Goal: Book appointment/travel/reservation

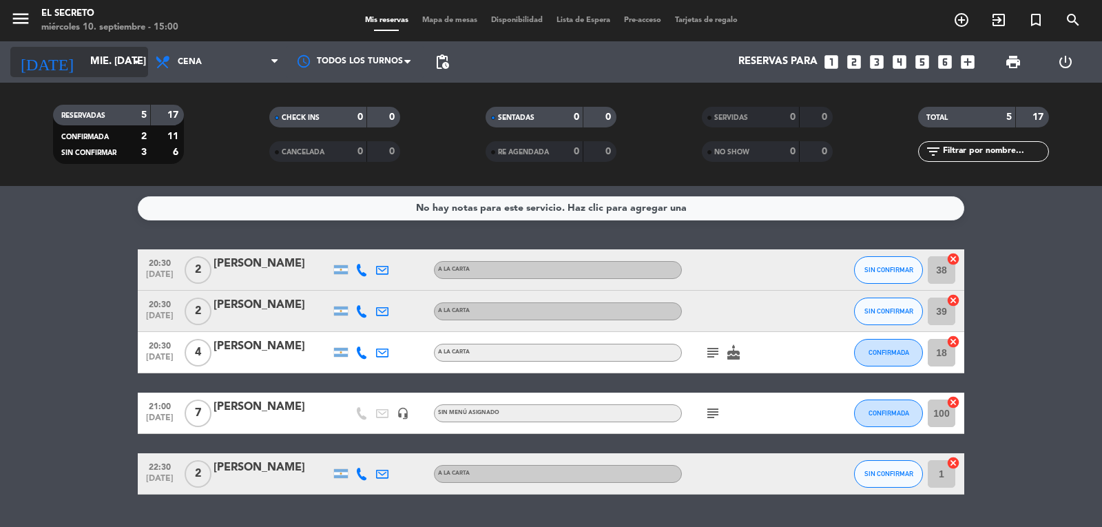
click at [111, 56] on input "mié. [DATE]" at bounding box center [149, 62] width 133 height 26
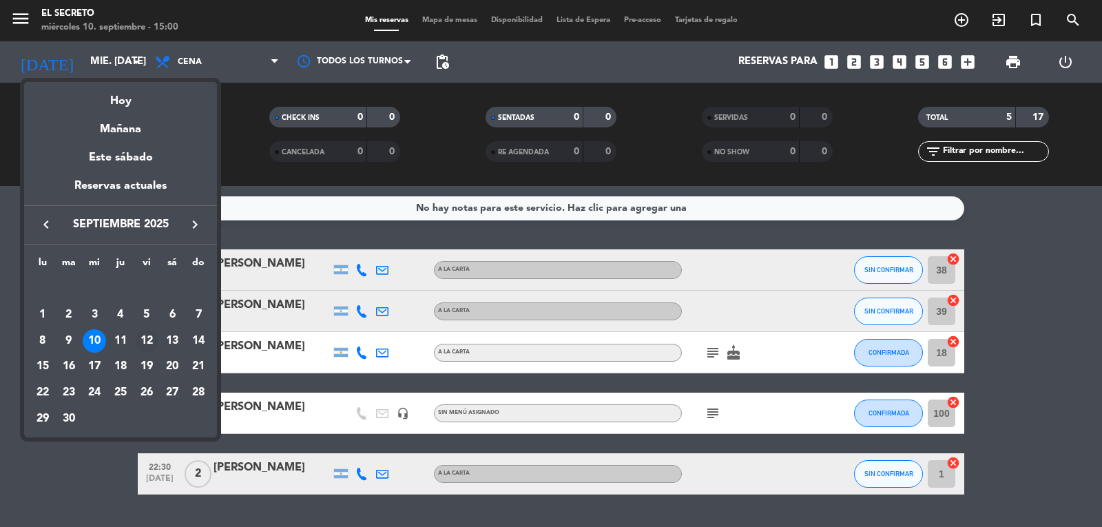
click at [143, 339] on div "12" at bounding box center [146, 340] width 23 height 23
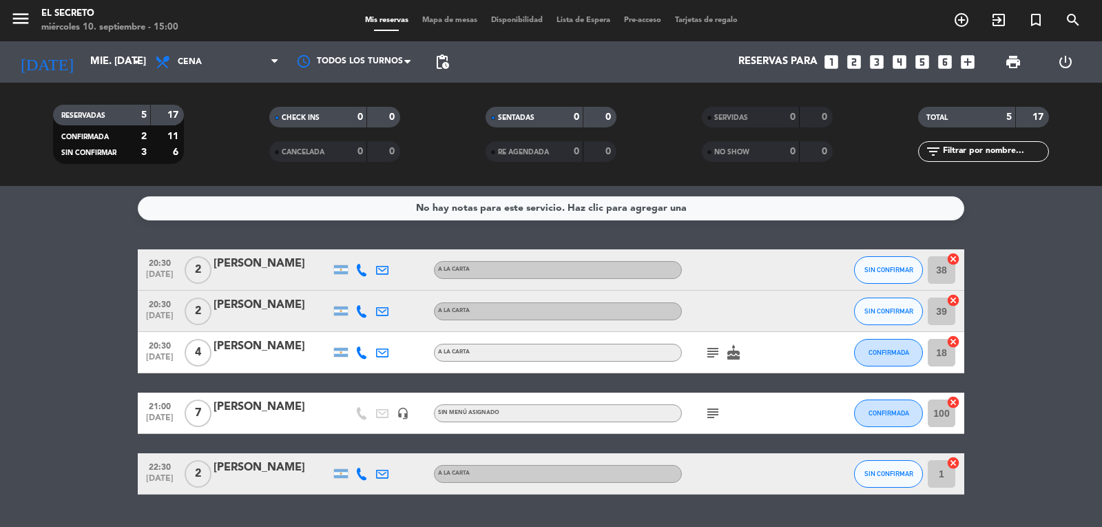
type input "vie. [DATE]"
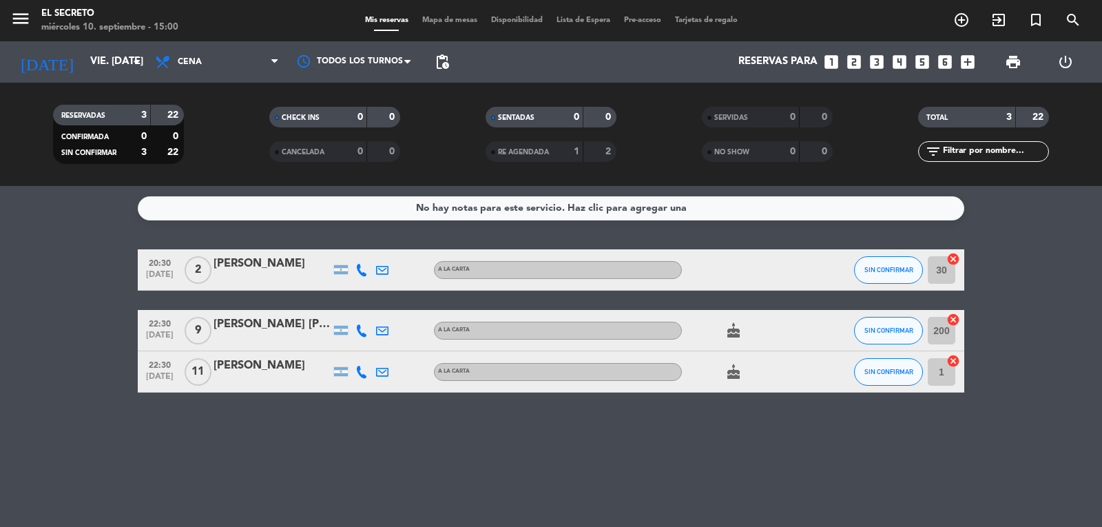
click at [624, 209] on div "No hay notas para este servicio. Haz clic para agregar una" at bounding box center [551, 208] width 271 height 16
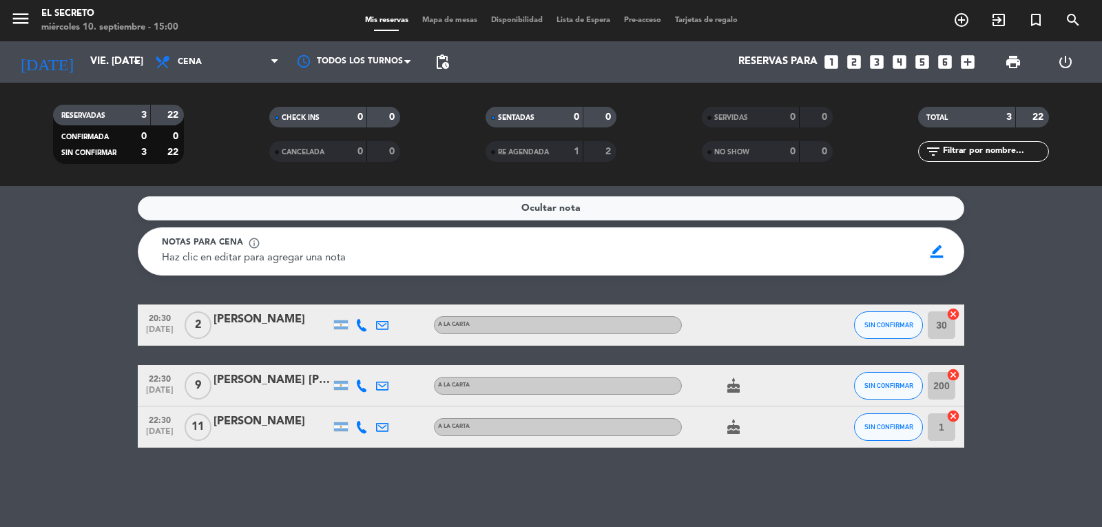
click at [616, 209] on div "Ocultar nota" at bounding box center [551, 208] width 826 height 24
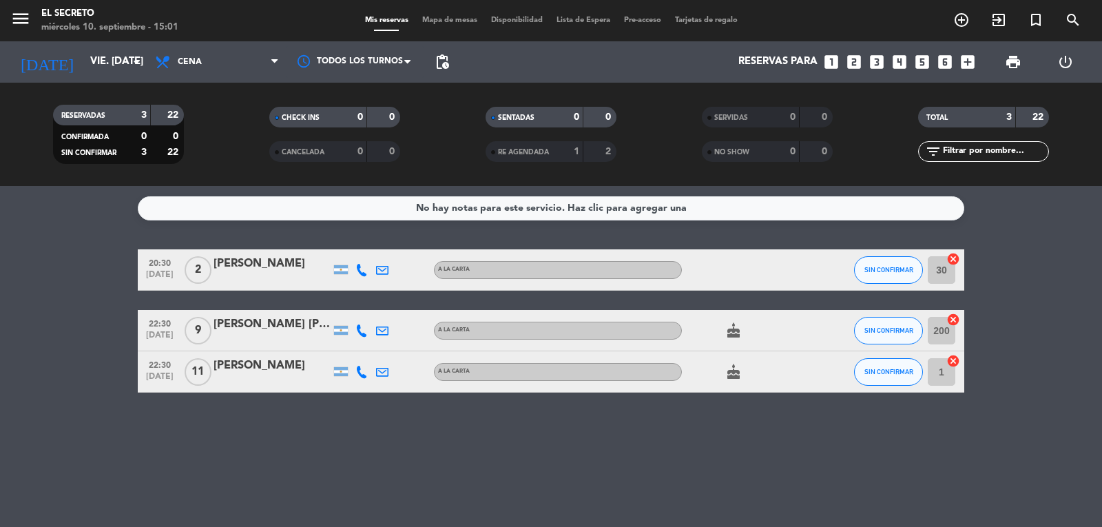
click at [855, 66] on icon "looks_two" at bounding box center [854, 62] width 18 height 18
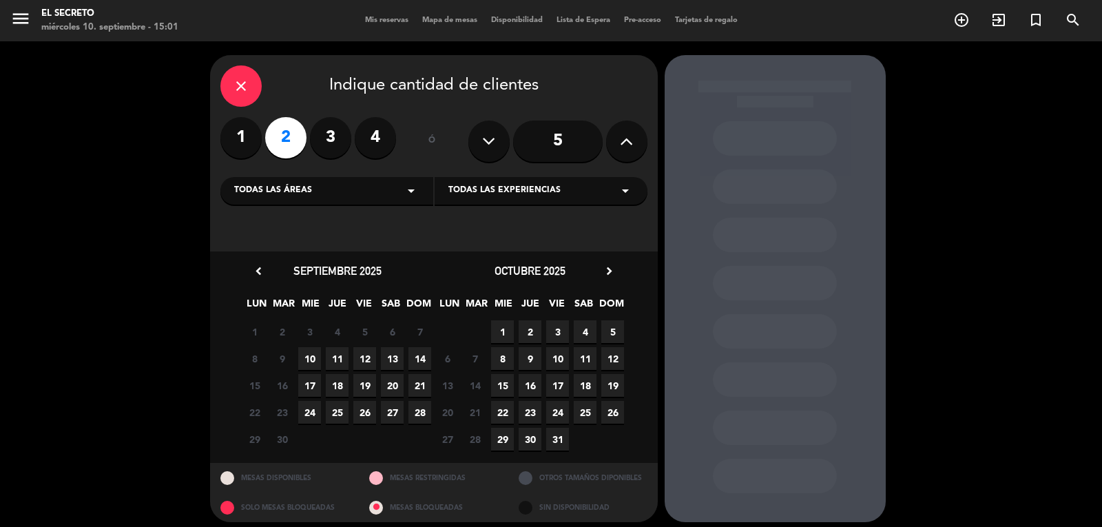
click at [364, 357] on span "12" at bounding box center [364, 358] width 23 height 23
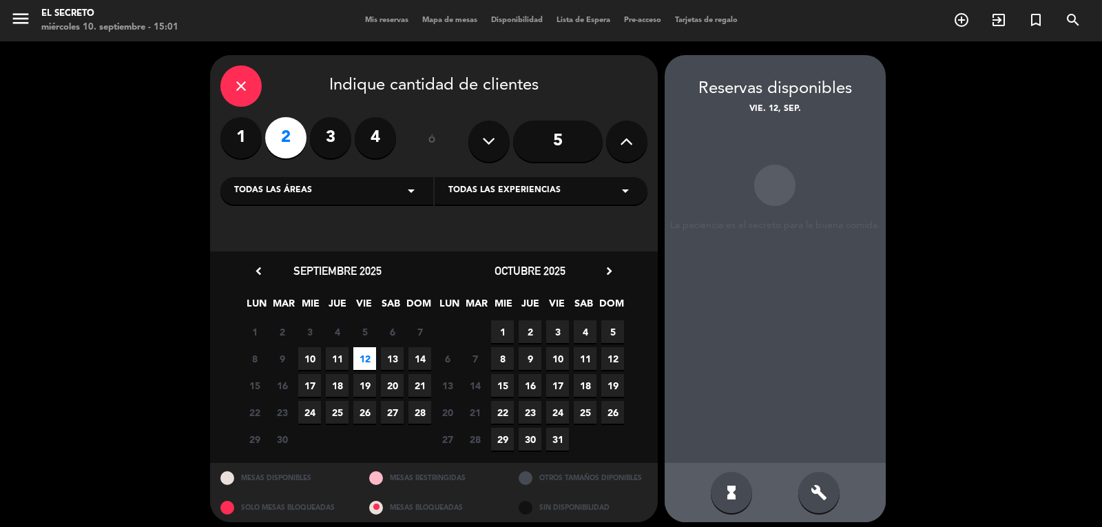
scroll to position [8, 0]
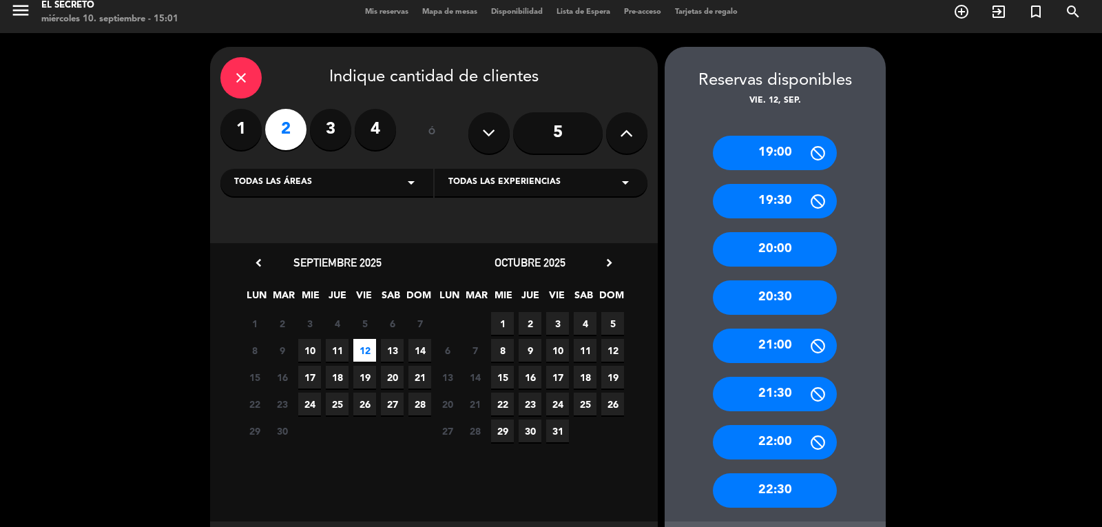
click at [784, 296] on div "20:30" at bounding box center [775, 297] width 124 height 34
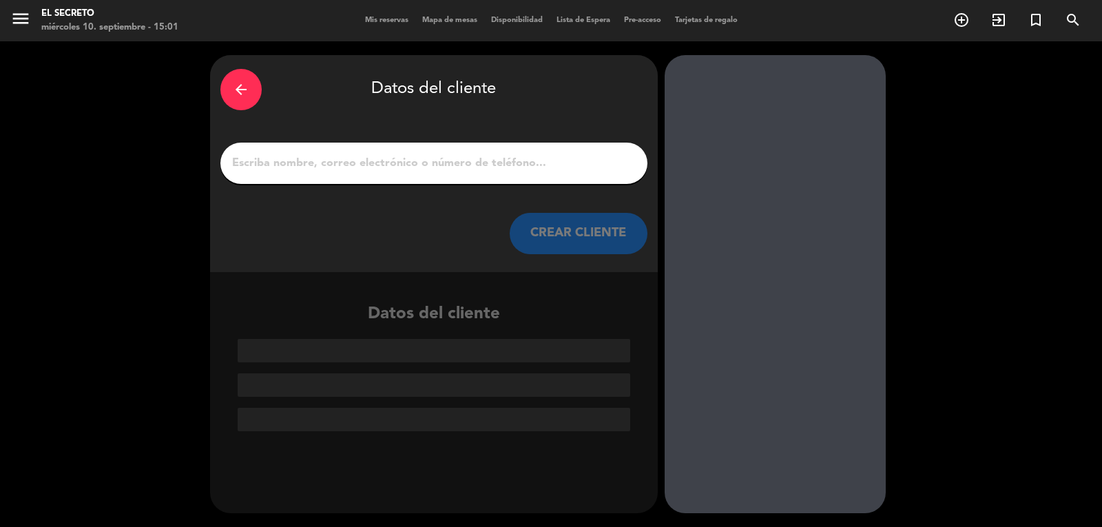
click at [477, 163] on input "1" at bounding box center [434, 163] width 406 height 19
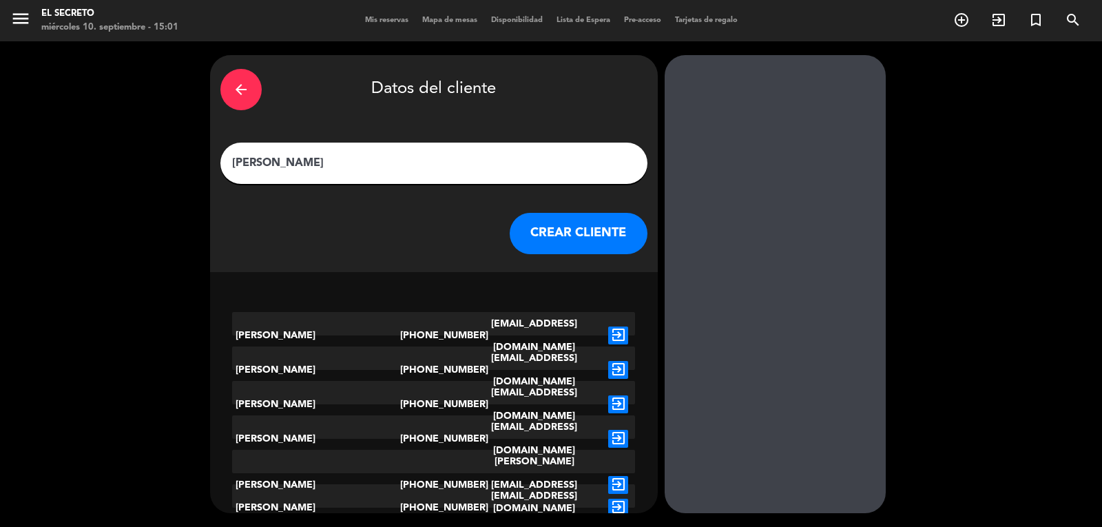
type input "[PERSON_NAME]"
click at [581, 235] on button "CREAR CLIENTE" at bounding box center [578, 233] width 138 height 41
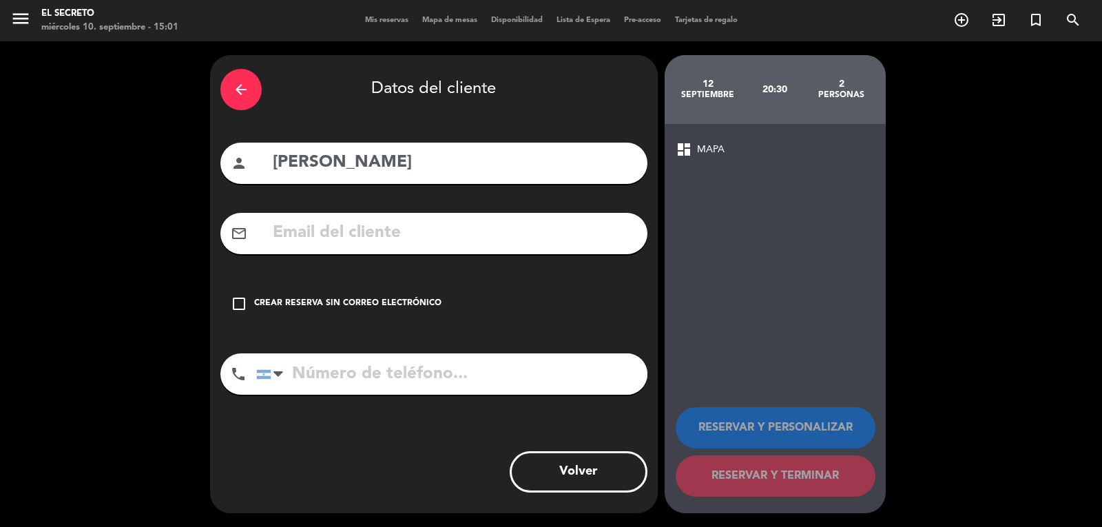
click at [246, 309] on icon "check_box_outline_blank" at bounding box center [239, 303] width 17 height 17
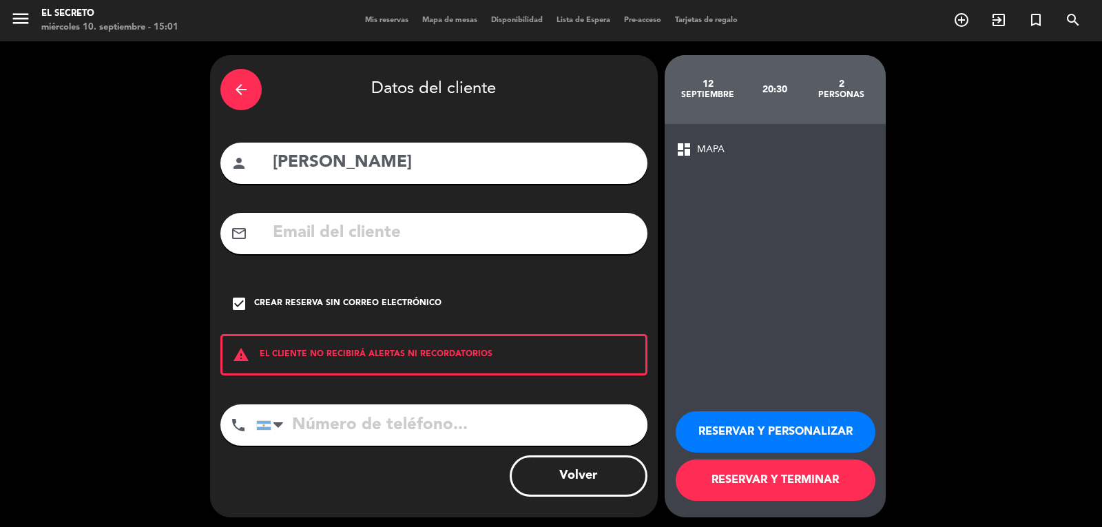
click at [381, 431] on input "tel" at bounding box center [451, 424] width 391 height 41
type input "3416400245"
click at [752, 427] on button "RESERVAR Y PERSONALIZAR" at bounding box center [775, 431] width 200 height 41
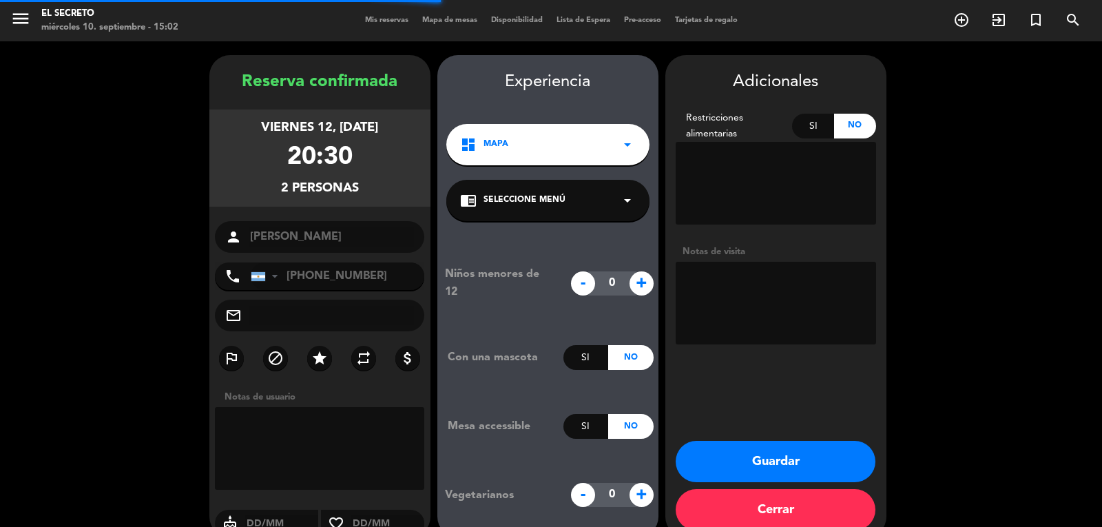
scroll to position [24, 0]
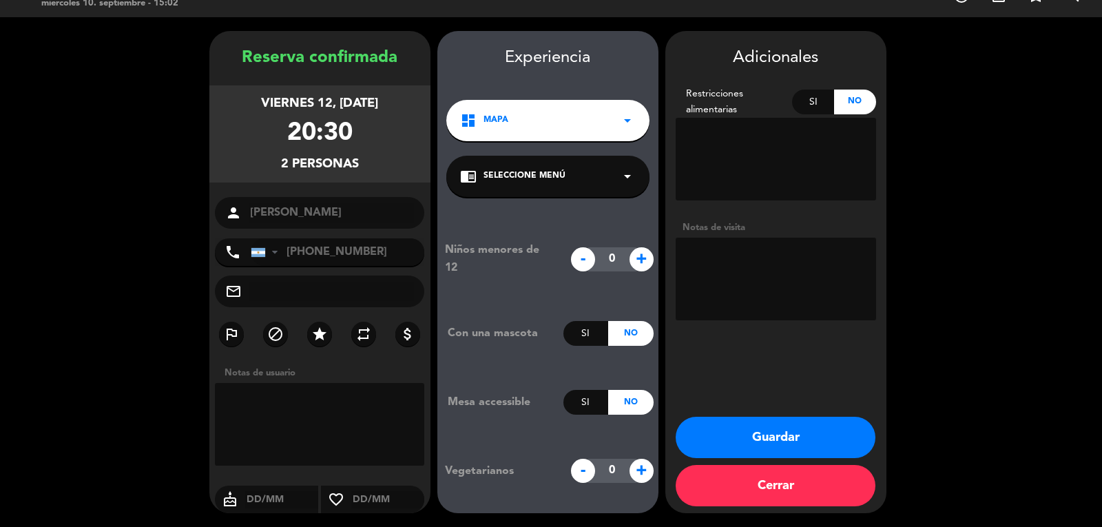
click at [763, 441] on button "Guardar" at bounding box center [775, 437] width 200 height 41
